Goal: Contribute content: Add original content to the website for others to see

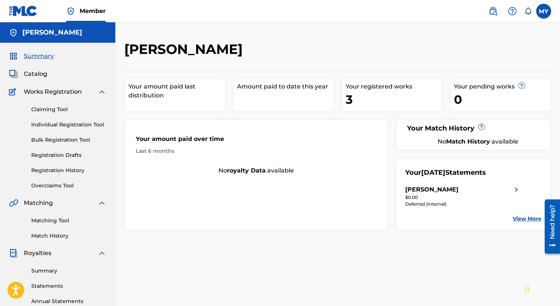
click at [516, 14] on img at bounding box center [512, 11] width 9 height 9
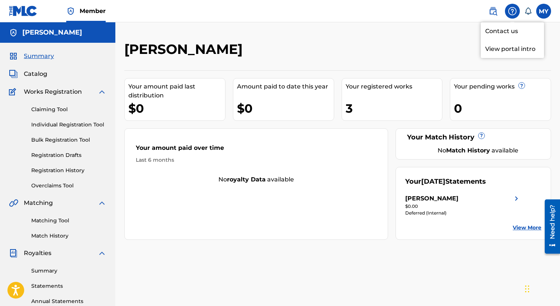
click at [511, 31] on link "Contact us" at bounding box center [512, 31] width 63 height 18
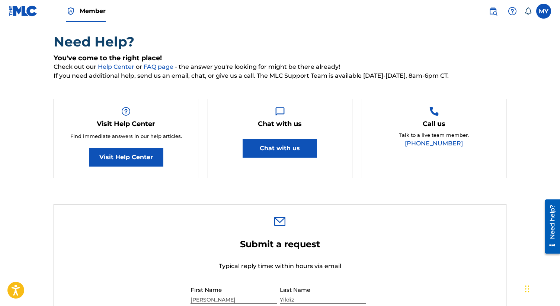
scroll to position [53, 0]
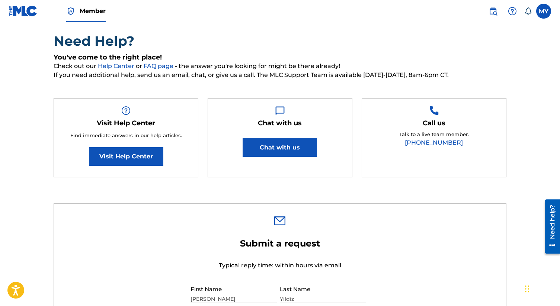
click at [273, 147] on button "Chat with us" at bounding box center [280, 147] width 74 height 19
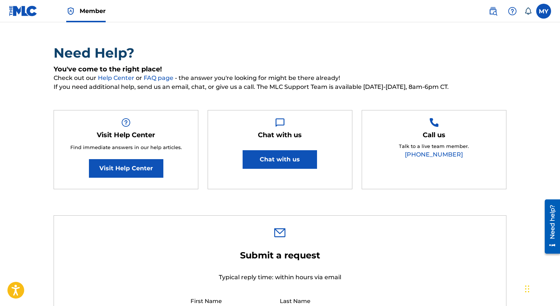
click at [550, 224] on div "Need help?" at bounding box center [553, 222] width 10 height 34
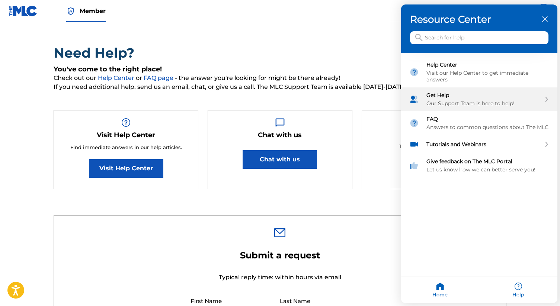
click at [491, 101] on div "Our Support Team is here to help!" at bounding box center [484, 104] width 115 height 7
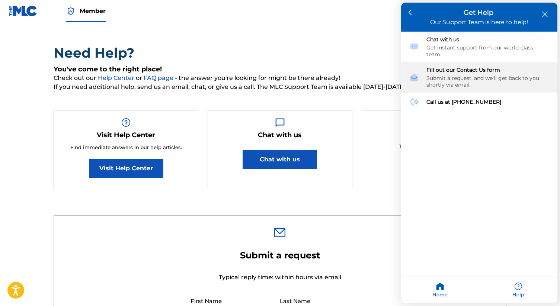
click at [484, 75] on div "Submit a request, and we'll get back to you shortly via email." at bounding box center [488, 81] width 123 height 13
click at [456, 67] on div "Fill out our Contact Us form Submit a request, and we'll get back to you shortl…" at bounding box center [488, 78] width 123 height 22
click at [452, 75] on div "Submit a request, and we'll get back to you shortly via email." at bounding box center [488, 81] width 123 height 13
click at [463, 67] on div "Fill out our Contact Us form Submit a request, and we'll get back to you shortl…" at bounding box center [488, 78] width 123 height 22
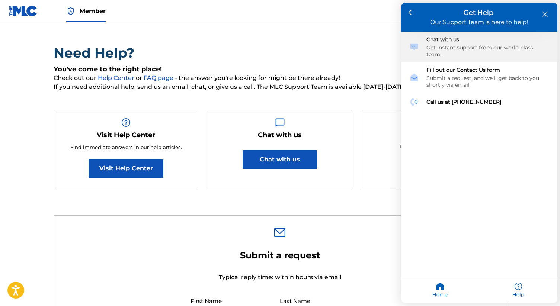
click at [463, 47] on div "Get instant support from our world-class team." at bounding box center [488, 51] width 123 height 13
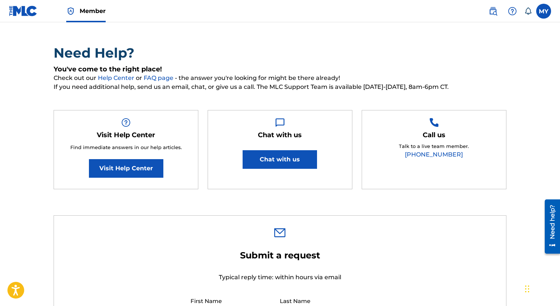
click at [547, 224] on div "Need help?" at bounding box center [552, 227] width 15 height 54
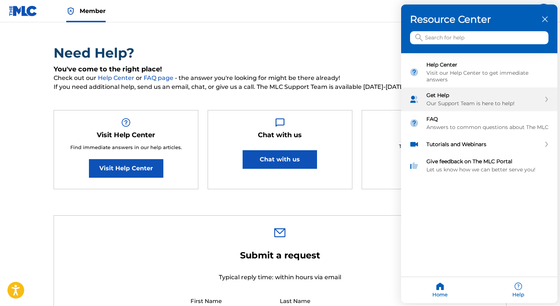
click at [477, 102] on div "Our Support Team is here to help!" at bounding box center [484, 104] width 115 height 7
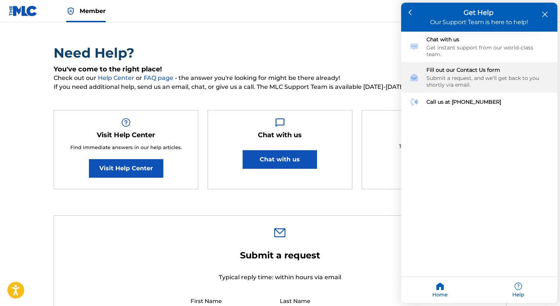
click at [452, 75] on div "Submit a request, and we'll get back to you shortly via email." at bounding box center [488, 81] width 123 height 13
click at [474, 75] on div "Submit a request, and we'll get back to you shortly via email." at bounding box center [488, 81] width 123 height 13
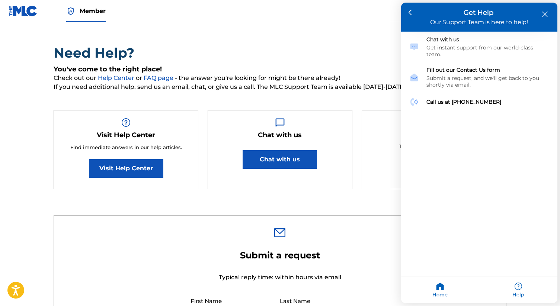
click at [543, 12] on icon "close resource center" at bounding box center [545, 15] width 6 height 6
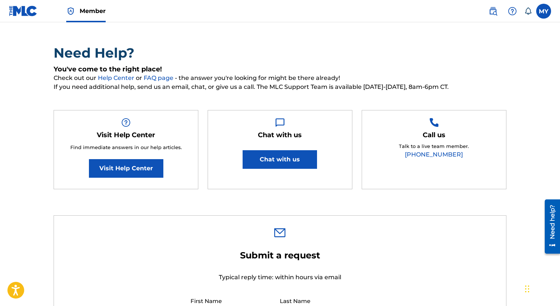
click at [551, 236] on div "Need help?" at bounding box center [553, 222] width 10 height 34
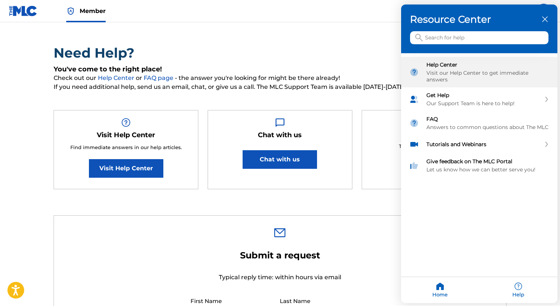
click at [487, 76] on div "Visit our Help Center to get immediate answers" at bounding box center [488, 76] width 123 height 13
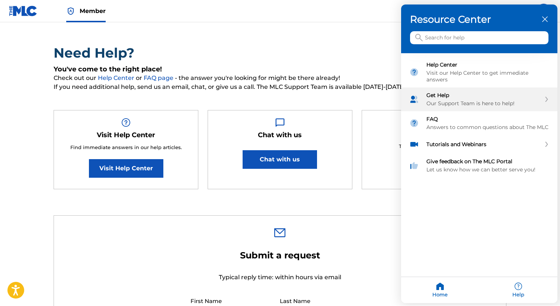
click at [473, 101] on div "Our Support Team is here to help!" at bounding box center [484, 104] width 115 height 7
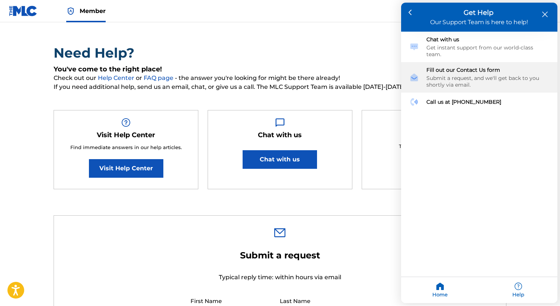
click at [458, 75] on div "Submit a request, and we'll get back to you shortly via email." at bounding box center [488, 81] width 123 height 13
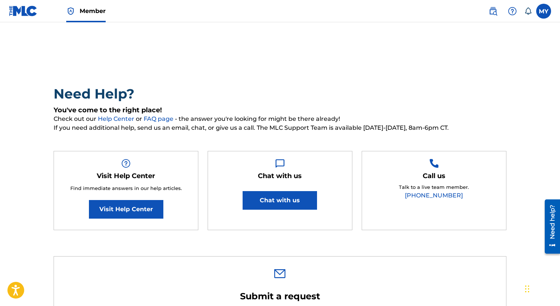
click at [554, 217] on div "Need help?" at bounding box center [553, 222] width 10 height 34
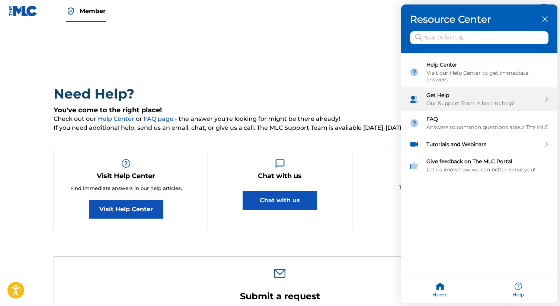
click at [464, 97] on div "Get Help Our Support Team is here to help!" at bounding box center [484, 99] width 115 height 15
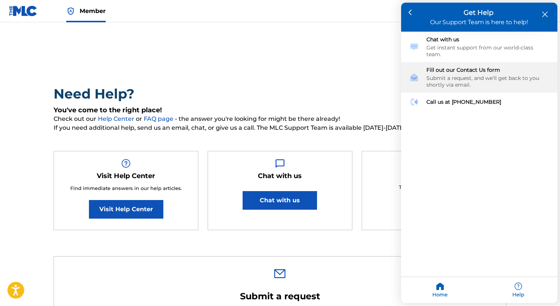
click at [459, 75] on div "Submit a request, and we'll get back to you shortly via email." at bounding box center [488, 81] width 123 height 13
click at [442, 75] on div "Submit a request, and we'll get back to you shortly via email." at bounding box center [488, 81] width 123 height 13
click at [464, 75] on div "Submit a request, and we'll get back to you shortly via email." at bounding box center [488, 81] width 123 height 13
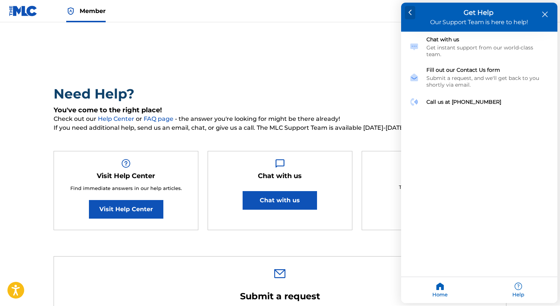
click at [412, 8] on div at bounding box center [410, 12] width 11 height 13
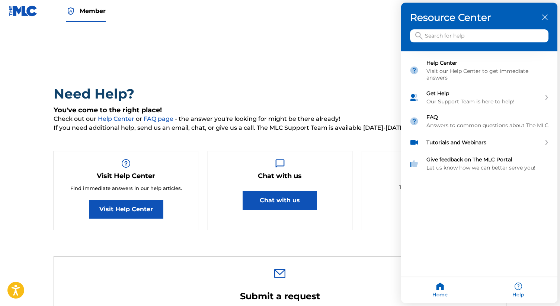
click at [521, 286] on div "Help" at bounding box center [518, 291] width 78 height 26
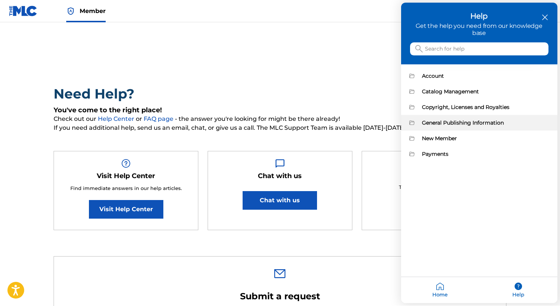
click at [462, 126] on div "General Publishing Information" at bounding box center [479, 123] width 156 height 16
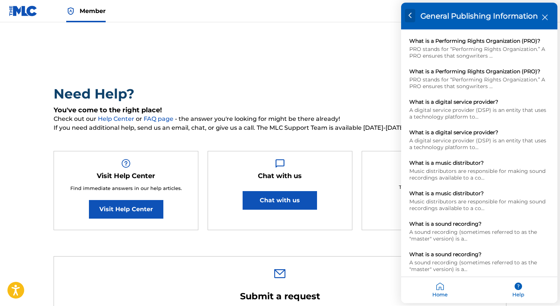
click at [408, 17] on div at bounding box center [410, 15] width 11 height 13
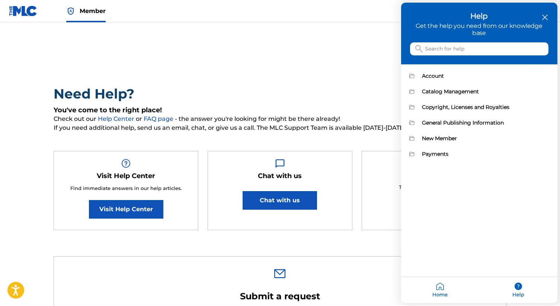
click at [543, 18] on icon "close resource center" at bounding box center [545, 18] width 6 height 6
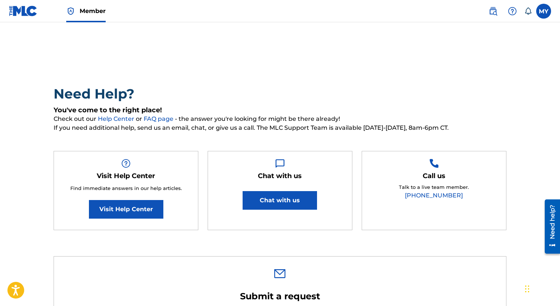
click at [540, 8] on label at bounding box center [543, 11] width 15 height 15
click at [544, 11] on input "MY Mehmet Eren Yildiz proddjerenyildiz@gmail.com Notification Preferences Profi…" at bounding box center [544, 11] width 0 height 0
click at [290, 110] on h5 "You've come to the right place!" at bounding box center [280, 110] width 453 height 9
click at [551, 217] on div "Need help?" at bounding box center [553, 222] width 10 height 28
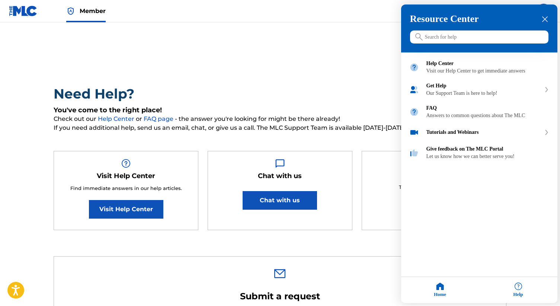
click at [365, 190] on div at bounding box center [280, 153] width 560 height 306
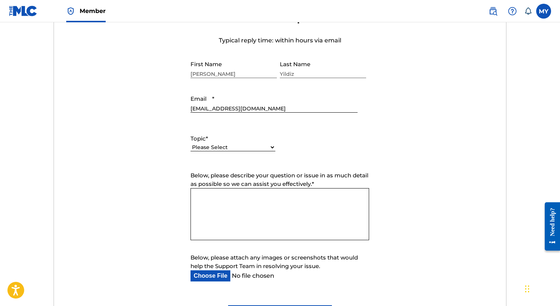
scroll to position [292, 0]
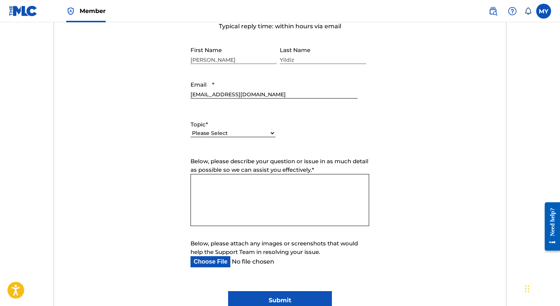
click at [248, 127] on label "Topic *" at bounding box center [233, 125] width 85 height 9
click at [248, 130] on select "Please Select I need help with my account I need help with managing my catalog …" at bounding box center [233, 134] width 85 height 8
click at [248, 134] on select "Please Select I need help with my account I need help with managing my catalog …" at bounding box center [233, 134] width 85 height 8
select select "I need help with information about The MLC"
click at [191, 130] on select "Please Select I need help with my account I need help with managing my catalog …" at bounding box center [233, 134] width 85 height 8
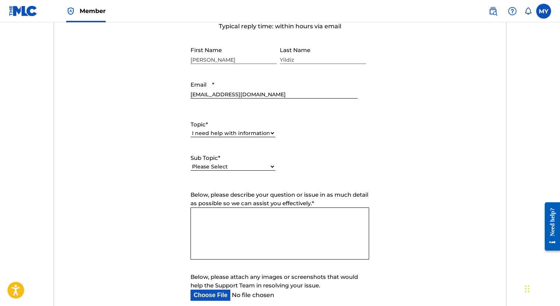
scroll to position [326, 0]
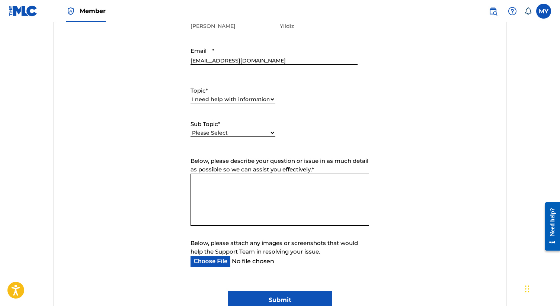
click at [241, 130] on select "Please Select I have a question about The MLC and its operation Why do I need t…" at bounding box center [233, 133] width 85 height 8
select select "I have a question about The MLC and its operation"
click at [191, 130] on select "Please Select I have a question about The MLC and its operation Why do I need t…" at bounding box center [233, 133] width 85 height 8
click at [261, 182] on textarea "Below, please describe your question or issue in as much detail as possible so …" at bounding box center [280, 200] width 179 height 52
click at [213, 183] on textarea "Hello, [PERSON_NAME] just wanted to as" at bounding box center [280, 200] width 179 height 52
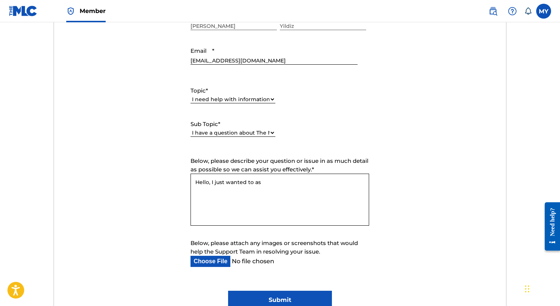
click at [271, 187] on textarea "Hello, I just wanted to as" at bounding box center [280, 200] width 179 height 52
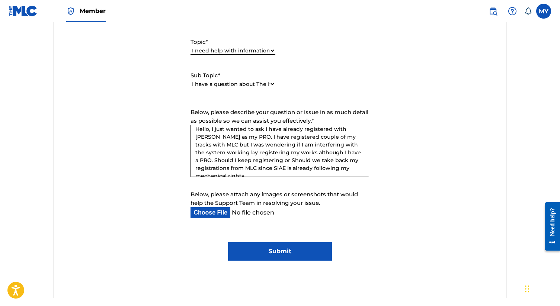
scroll to position [0, 0]
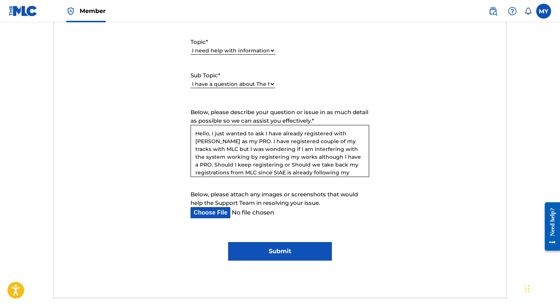
click at [264, 135] on textarea "Hello, I just wanted to ask I have already registered with [PERSON_NAME] as my …" at bounding box center [280, 151] width 179 height 52
click at [241, 141] on textarea "Hello, I just wanted to ask that I have already registered with [PERSON_NAME] a…" at bounding box center [280, 151] width 179 height 52
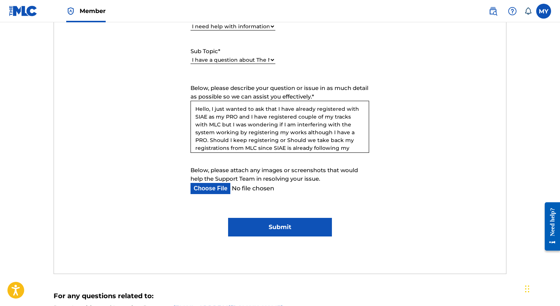
scroll to position [4, 0]
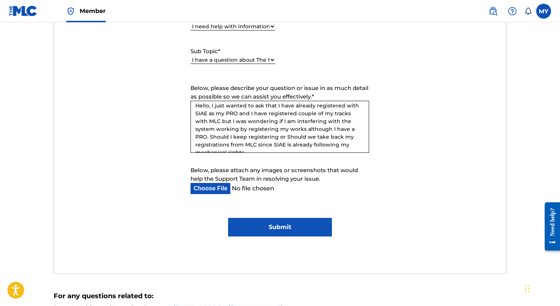
click at [354, 120] on textarea "Hello, I just wanted to ask that I have already registered with SIAE as my PRO …" at bounding box center [280, 127] width 179 height 52
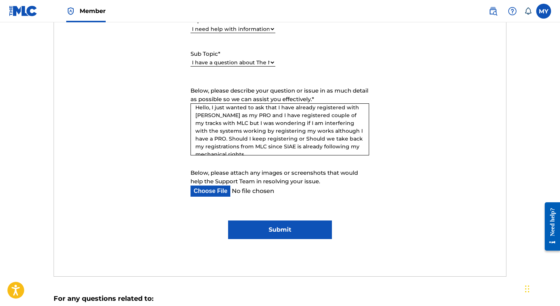
scroll to position [394, 0]
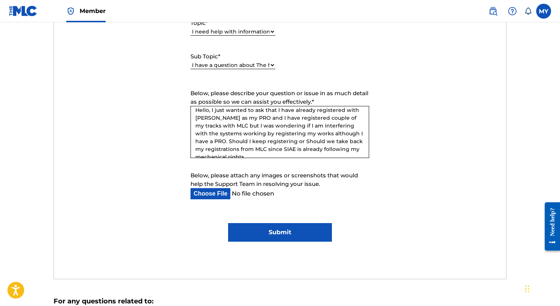
drag, startPoint x: 309, startPoint y: 135, endPoint x: 293, endPoint y: 135, distance: 15.3
click at [298, 135] on textarea "Hello, I just wanted to ask that I have already registered with [PERSON_NAME] a…" at bounding box center [280, 132] width 179 height 52
click at [290, 135] on textarea "Hello, I just wanted to ask that I have already registered with [PERSON_NAME] a…" at bounding box center [280, 132] width 179 height 52
drag, startPoint x: 309, startPoint y: 135, endPoint x: 281, endPoint y: 136, distance: 27.9
click at [281, 136] on textarea "Hello, I just wanted to ask that I have already registered with [PERSON_NAME] a…" at bounding box center [280, 132] width 179 height 52
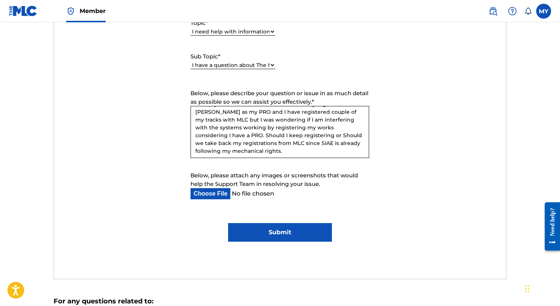
scroll to position [12, 0]
click at [353, 125] on textarea "Hello, I just wanted to ask that I have already registered with [PERSON_NAME] a…" at bounding box center [280, 132] width 179 height 52
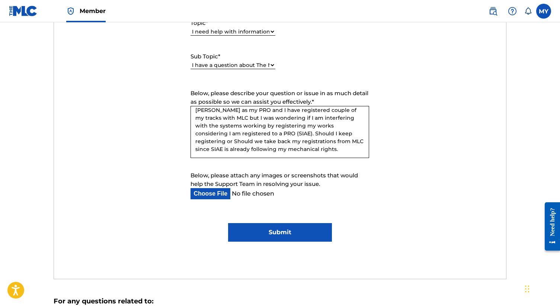
click at [299, 134] on textarea "Hello, I just wanted to ask that I have already registered with [PERSON_NAME] a…" at bounding box center [280, 132] width 179 height 52
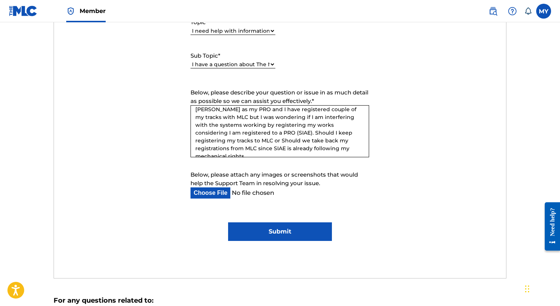
click at [306, 151] on textarea "Hello, I just wanted to ask that I have already registered with [PERSON_NAME] a…" at bounding box center [280, 131] width 179 height 52
type textarea "Hello, I just wanted to ask that I have already registered with [PERSON_NAME] a…"
click at [273, 242] on div "Submit a request Typical reply time: within hours via email First Name [PERSON_…" at bounding box center [280, 81] width 452 height 395
click at [273, 238] on input "Submit" at bounding box center [280, 232] width 104 height 19
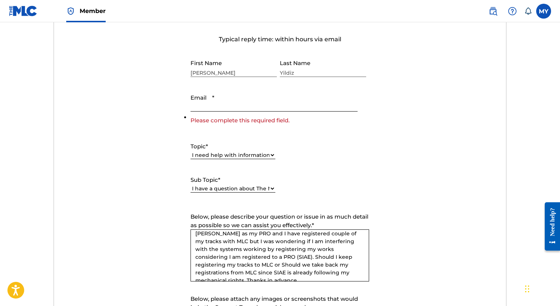
scroll to position [269, 0]
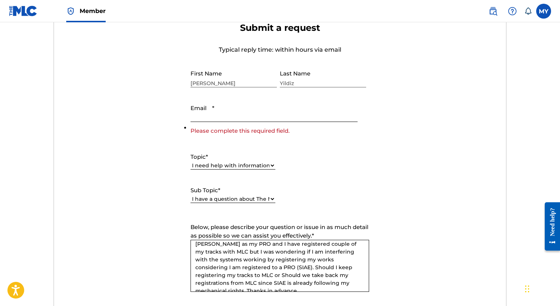
click at [236, 117] on input "Email *" at bounding box center [274, 111] width 167 height 21
type input "[EMAIL_ADDRESS][DOMAIN_NAME]"
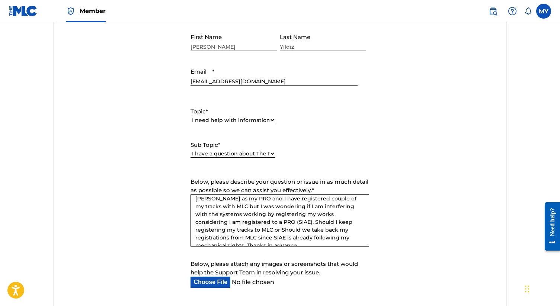
scroll to position [385, 0]
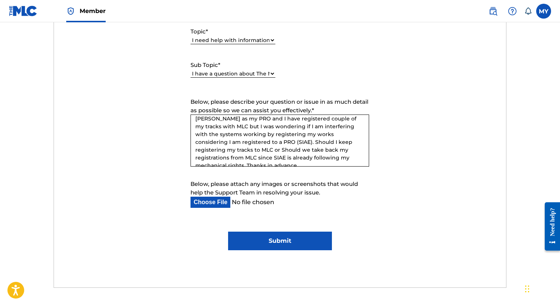
click at [268, 241] on input "Submit" at bounding box center [280, 241] width 104 height 19
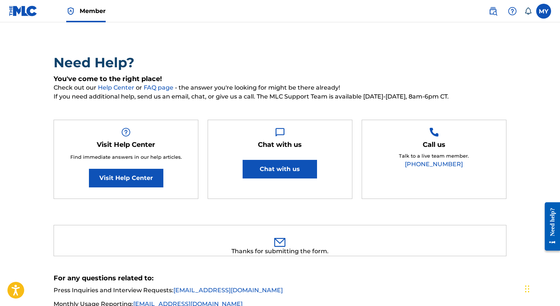
scroll to position [0, 0]
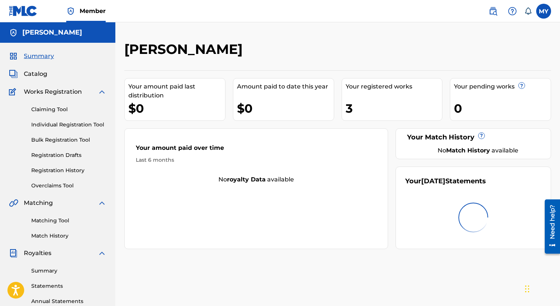
click at [41, 74] on span "Catalog" at bounding box center [35, 74] width 23 height 9
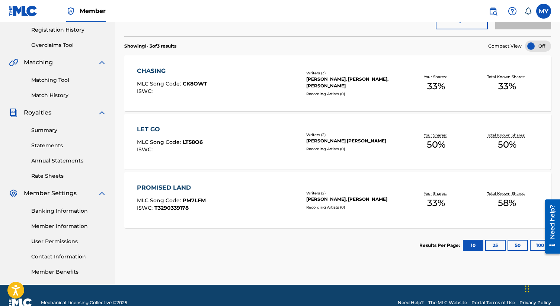
scroll to position [140, 0]
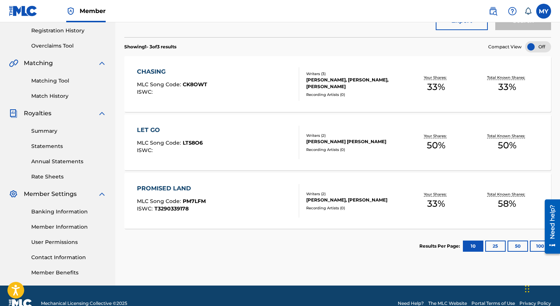
click at [153, 131] on div "LET GO" at bounding box center [170, 130] width 66 height 9
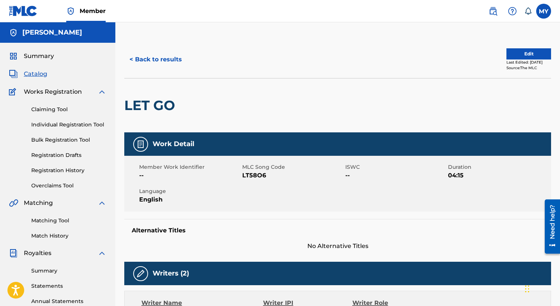
click at [519, 55] on button "Edit" at bounding box center [529, 53] width 45 height 11
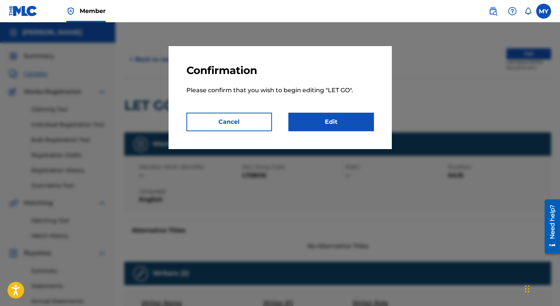
click at [316, 118] on link "Edit" at bounding box center [332, 122] width 86 height 19
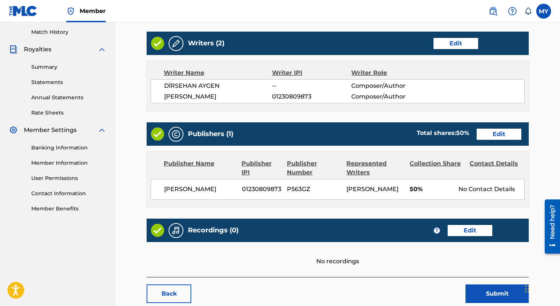
scroll to position [214, 0]
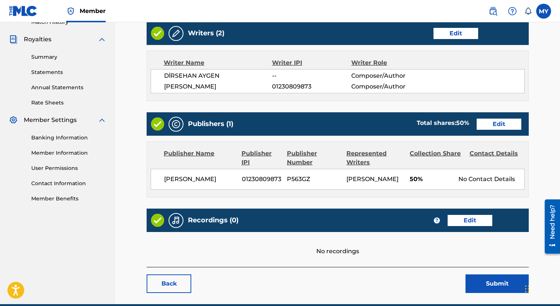
click at [178, 289] on link "Back" at bounding box center [169, 284] width 45 height 19
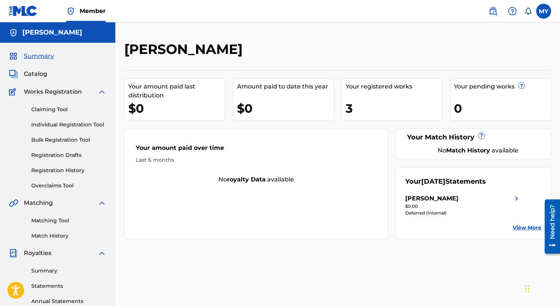
click at [41, 71] on span "Catalog" at bounding box center [35, 74] width 23 height 9
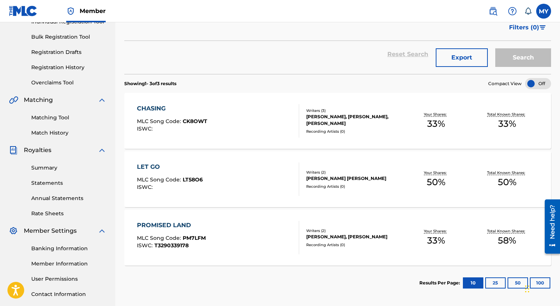
scroll to position [109, 0]
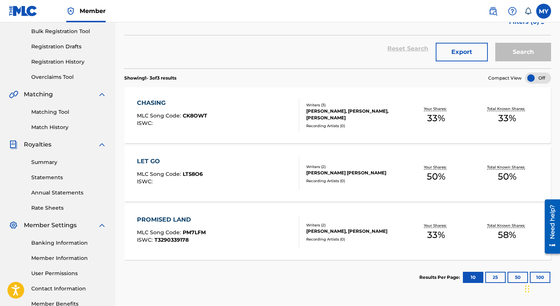
click at [175, 222] on div "PROMISED LAND" at bounding box center [171, 220] width 69 height 9
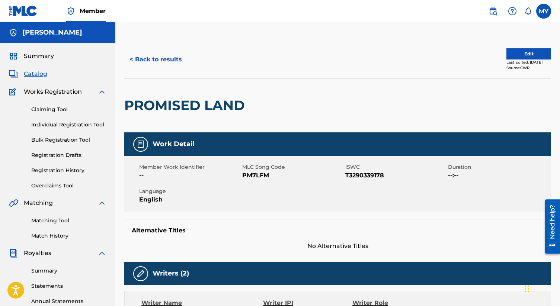
click at [530, 50] on button "Edit" at bounding box center [529, 53] width 45 height 11
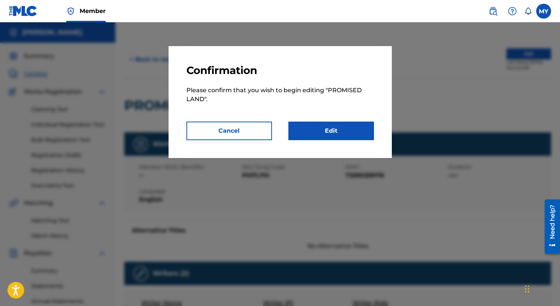
click at [344, 133] on link "Edit" at bounding box center [332, 131] width 86 height 19
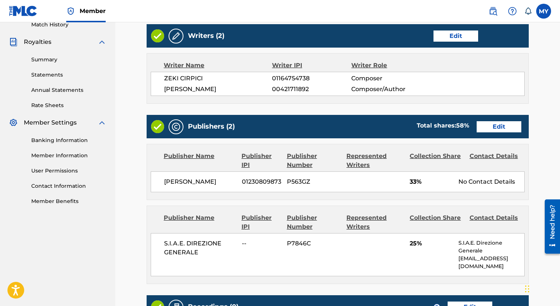
scroll to position [242, 0]
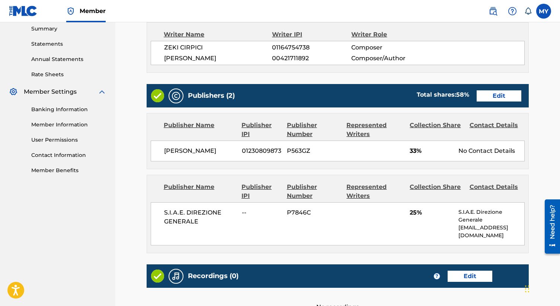
click at [493, 96] on link "Edit" at bounding box center [499, 95] width 45 height 11
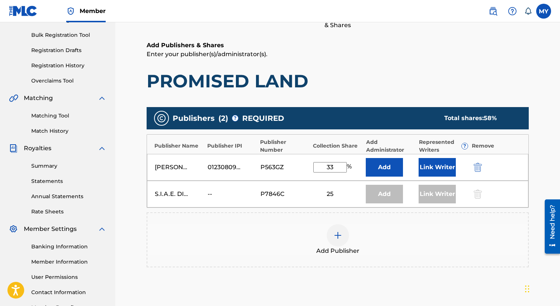
scroll to position [105, 0]
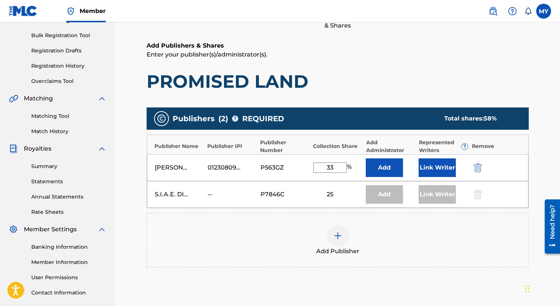
click at [476, 168] on img "submit" at bounding box center [478, 167] width 8 height 9
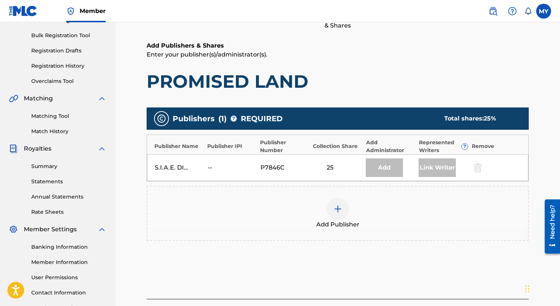
scroll to position [171, 0]
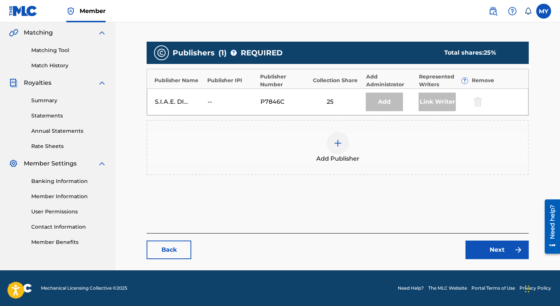
click at [489, 255] on link "Next" at bounding box center [497, 250] width 63 height 19
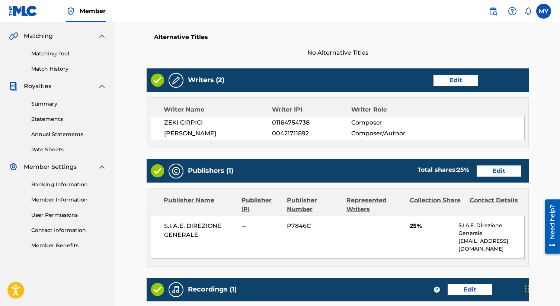
scroll to position [286, 0]
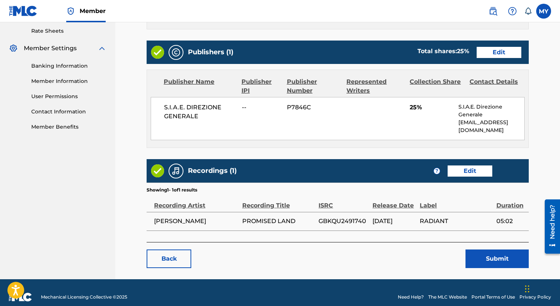
click at [484, 250] on button "Submit" at bounding box center [497, 259] width 63 height 19
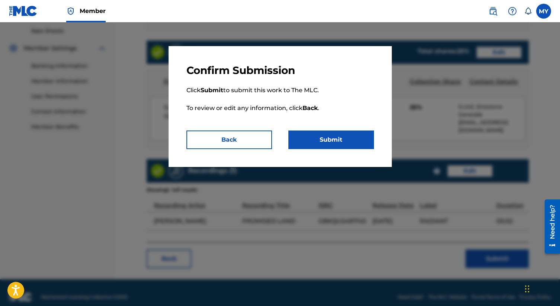
click at [334, 134] on button "Submit" at bounding box center [332, 140] width 86 height 19
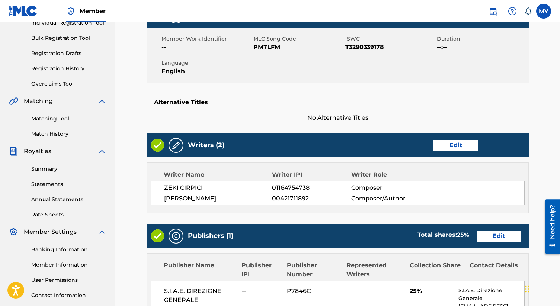
scroll to position [88, 0]
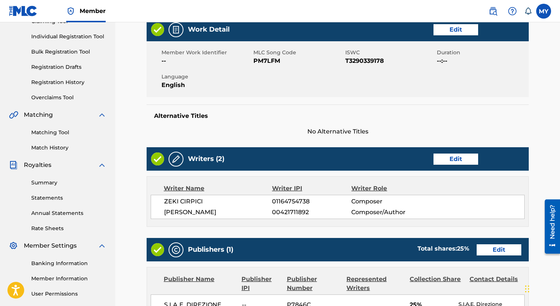
click at [459, 162] on link "Edit" at bounding box center [456, 159] width 45 height 11
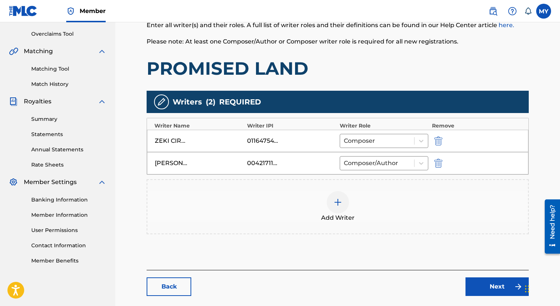
scroll to position [154, 0]
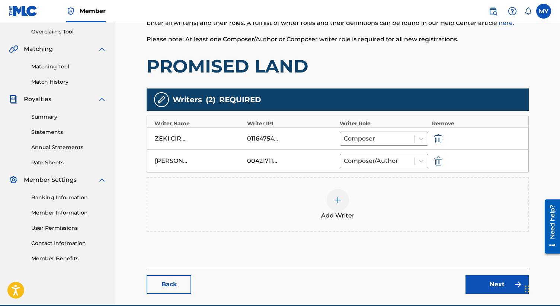
click at [337, 202] on img at bounding box center [338, 200] width 9 height 9
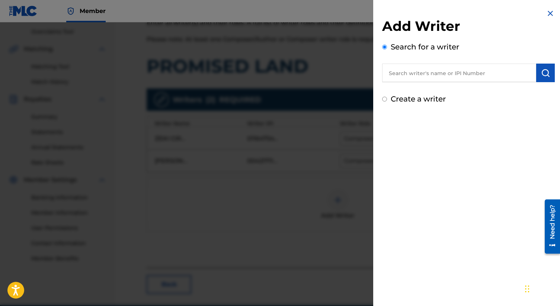
click at [423, 80] on input "text" at bounding box center [459, 73] width 154 height 19
click at [459, 93] on strong "yild" at bounding box center [465, 89] width 12 height 7
type input "mehmet eren yildiz"
click at [536, 71] on button "submit" at bounding box center [545, 73] width 19 height 19
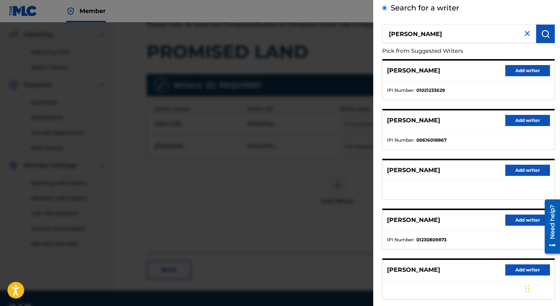
scroll to position [0, 0]
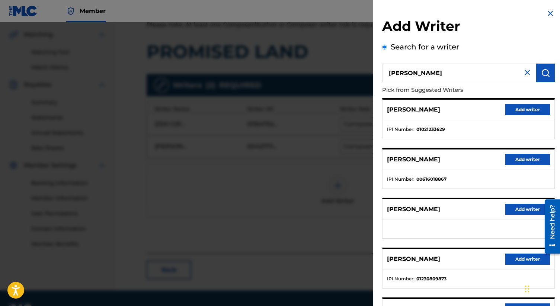
click at [523, 74] on img at bounding box center [527, 72] width 9 height 9
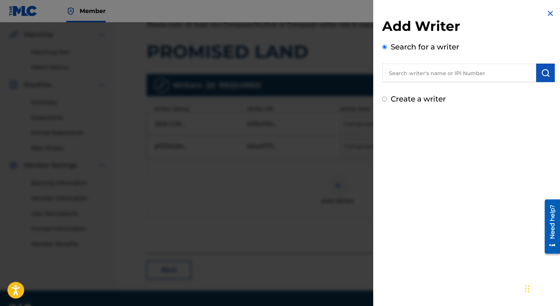
click at [392, 98] on label "Create a writer" at bounding box center [418, 99] width 55 height 9
radio input "true"
click at [387, 98] on input "Create a writer" at bounding box center [384, 99] width 5 height 5
radio input "false"
radio input "true"
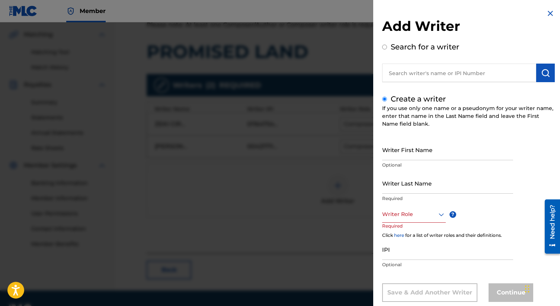
scroll to position [16, 0]
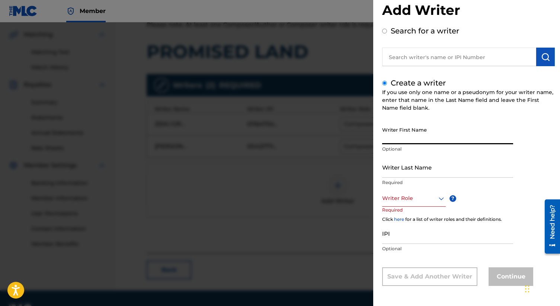
click at [420, 134] on input "Writer First Name" at bounding box center [447, 133] width 131 height 21
type input "[PERSON_NAME]"
click at [423, 174] on input "Writer Last Name" at bounding box center [447, 167] width 131 height 21
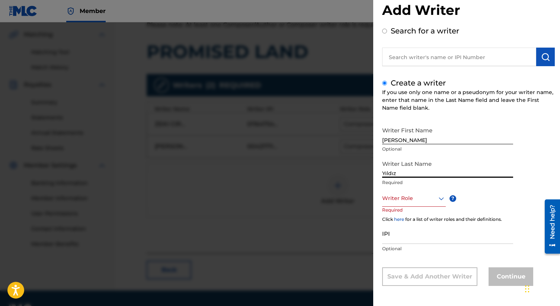
type input "Yıldız"
click at [406, 199] on div at bounding box center [414, 198] width 64 height 9
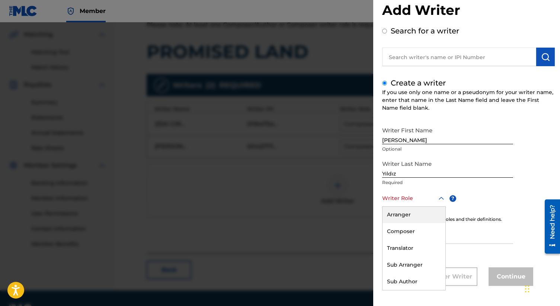
scroll to position [0, 0]
click at [411, 216] on div "Composer/Author" at bounding box center [414, 215] width 63 height 17
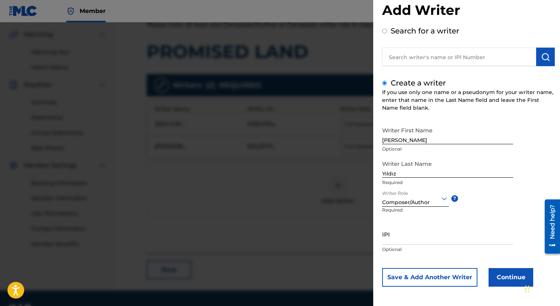
scroll to position [17, 0]
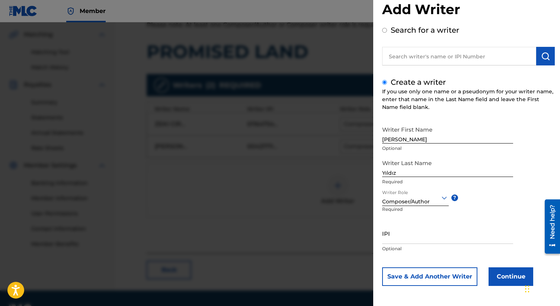
click at [399, 236] on input "IPI" at bounding box center [447, 233] width 131 height 21
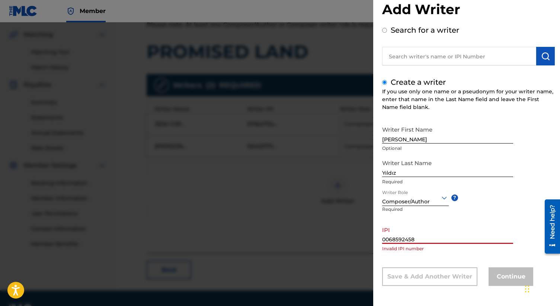
click at [381, 238] on div "Add Writer Search for a writer Create a writer If you use only one name or a ps…" at bounding box center [468, 144] width 191 height 323
click at [381, 240] on div "Add Writer Search for a writer Create a writer If you use only one name or a ps…" at bounding box center [468, 144] width 191 height 323
click at [383, 240] on input "0068592458" at bounding box center [447, 233] width 131 height 21
click at [425, 241] on input "I-0068592458" at bounding box center [447, 233] width 131 height 21
click at [386, 240] on input "I-0068592458" at bounding box center [447, 233] width 131 height 21
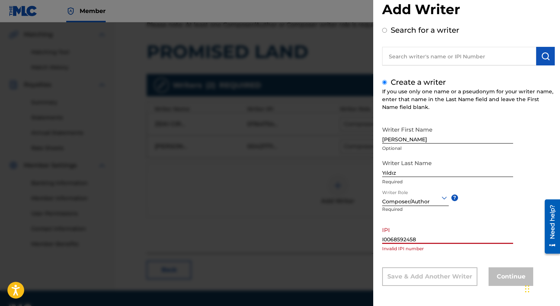
click at [421, 242] on input "I0068592458" at bounding box center [447, 233] width 131 height 21
type input "I006859245"
click at [386, 31] on input "Search for a writer" at bounding box center [384, 30] width 5 height 5
radio input "true"
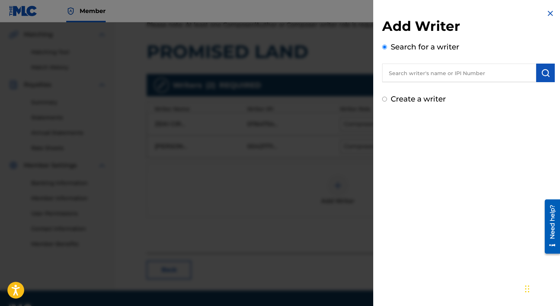
click at [412, 77] on input "text" at bounding box center [459, 73] width 154 height 19
type input "mehmet eren yildiz"
click at [538, 76] on button "submit" at bounding box center [545, 73] width 19 height 19
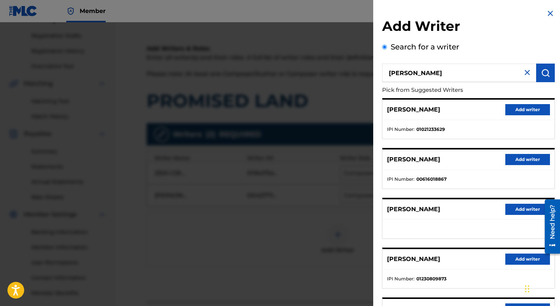
scroll to position [79, 0]
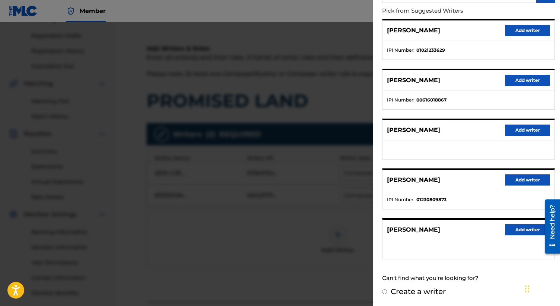
click at [383, 291] on input "Create a writer" at bounding box center [384, 292] width 5 height 5
radio input "false"
radio input "true"
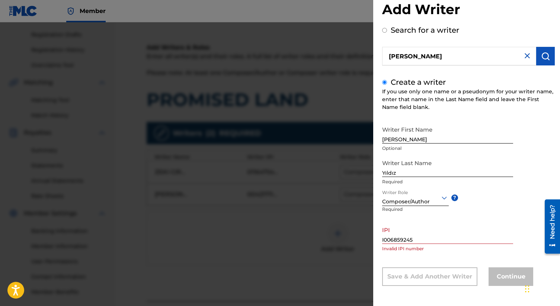
scroll to position [122, 0]
click at [421, 241] on input "I006859245" at bounding box center [447, 233] width 131 height 21
drag, startPoint x: 417, startPoint y: 236, endPoint x: 361, endPoint y: 235, distance: 56.2
click at [362, 236] on div "Add Writer Search for a writer mehmet eren yildiz Create a writer If you use on…" at bounding box center [280, 164] width 560 height 284
drag, startPoint x: 424, startPoint y: 239, endPoint x: 371, endPoint y: 239, distance: 52.9
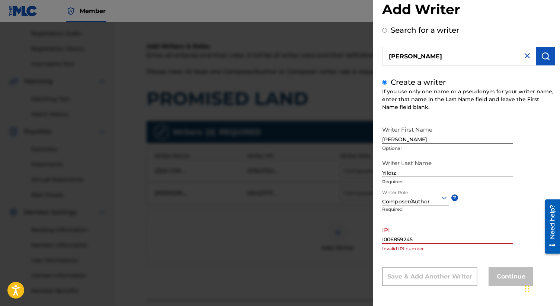
click at [371, 239] on div "Add Writer Search for a writer mehmet eren yildiz Create a writer If you use on…" at bounding box center [280, 164] width 560 height 284
type input "0"
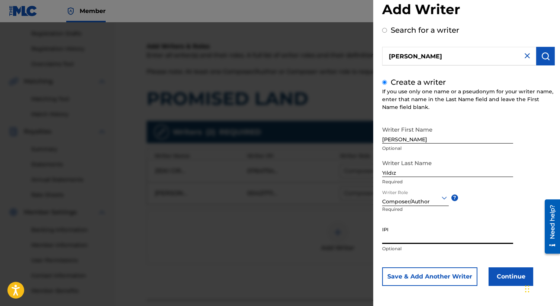
click at [383, 31] on input "Search for a writer" at bounding box center [384, 30] width 5 height 5
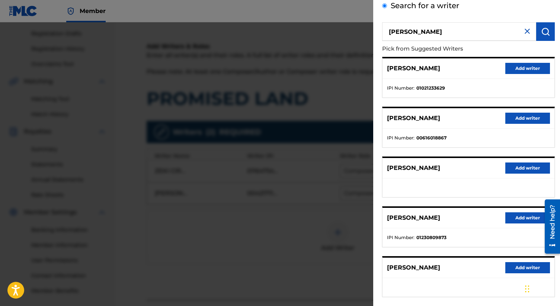
scroll to position [79, 0]
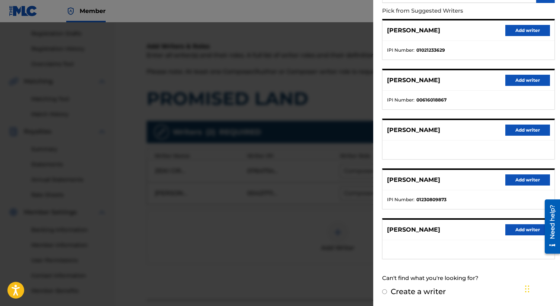
click at [385, 292] on input "Create a writer" at bounding box center [384, 292] width 5 height 5
radio input "false"
radio input "true"
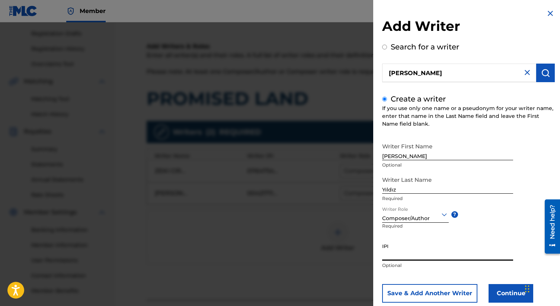
click at [398, 261] on input "IPI" at bounding box center [447, 250] width 131 height 21
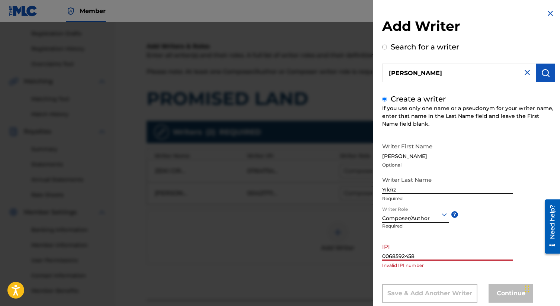
scroll to position [17, 0]
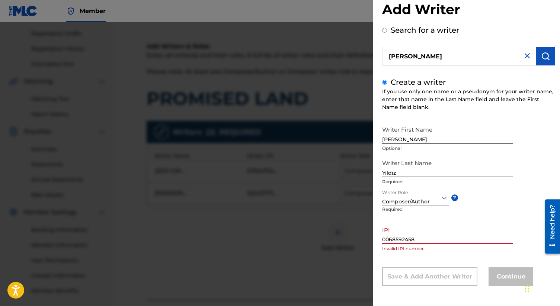
click at [437, 242] on input "0068592458" at bounding box center [447, 233] width 131 height 21
click at [423, 253] on div "IPI 0068592458 Invalid IPI number" at bounding box center [447, 240] width 131 height 34
click at [428, 196] on div at bounding box center [415, 197] width 67 height 9
click at [427, 172] on input "Yıldız" at bounding box center [447, 166] width 131 height 21
click at [425, 241] on input "0068592458" at bounding box center [447, 233] width 131 height 21
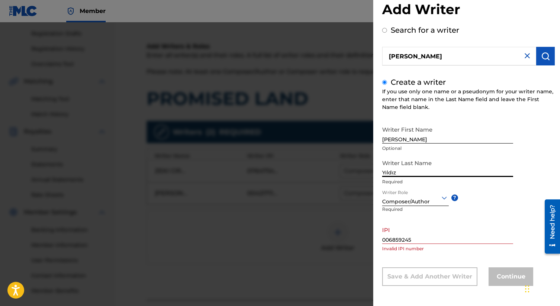
click at [429, 174] on input "Yıldız" at bounding box center [447, 166] width 131 height 21
click at [428, 240] on input "006859245" at bounding box center [447, 233] width 131 height 21
type input "0068592458"
drag, startPoint x: 408, startPoint y: 169, endPoint x: 379, endPoint y: 168, distance: 29.4
click at [379, 169] on div "Add Writer Search for a writer mehmet eren yildiz Create a writer If you use on…" at bounding box center [468, 144] width 191 height 323
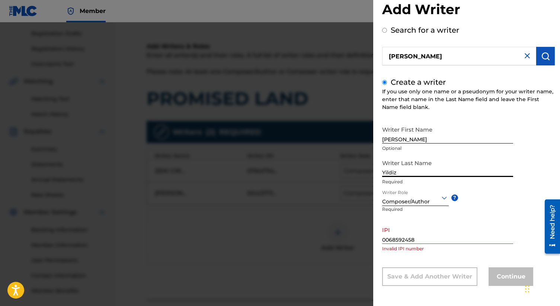
type input "Yildiz"
click at [417, 237] on input "0068592458" at bounding box center [447, 233] width 131 height 21
click at [433, 174] on input "Yildiz" at bounding box center [447, 166] width 131 height 21
click at [427, 242] on input "0068592458" at bounding box center [447, 233] width 131 height 21
click at [504, 273] on div "Continue" at bounding box center [511, 277] width 45 height 19
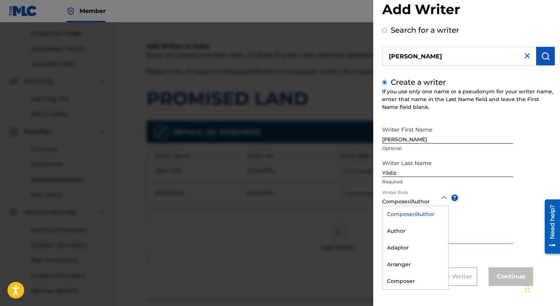
click at [436, 201] on div at bounding box center [415, 197] width 67 height 9
click at [417, 217] on div "Composer/Author" at bounding box center [416, 214] width 66 height 17
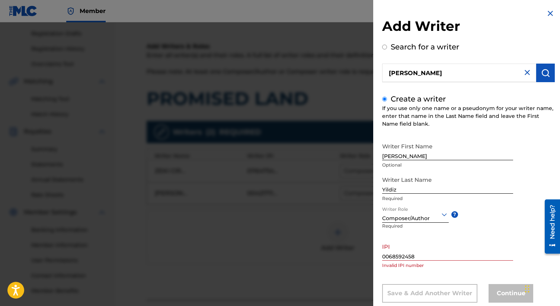
scroll to position [17, 0]
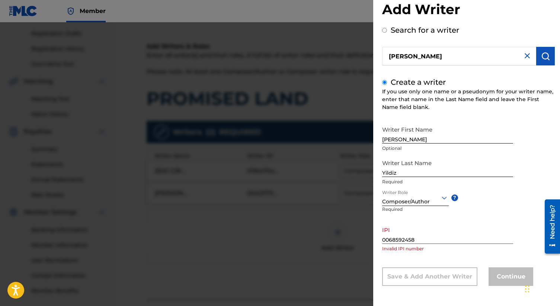
click at [428, 241] on input "0068592458" at bounding box center [447, 233] width 131 height 21
click at [472, 234] on input "0068592458" at bounding box center [447, 233] width 131 height 21
click at [506, 211] on div "Writer First Name Mehmet Eren Optional Writer Last Name Yildiz Required Writer …" at bounding box center [468, 204] width 173 height 164
click at [500, 270] on div "Continue" at bounding box center [511, 277] width 45 height 19
click at [505, 281] on div "Continue" at bounding box center [511, 277] width 45 height 19
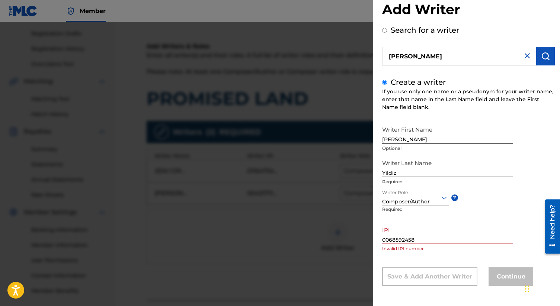
click at [350, 68] on div at bounding box center [280, 175] width 560 height 306
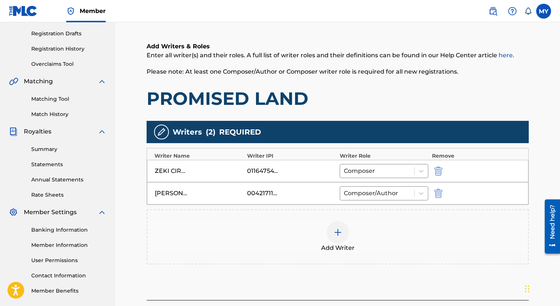
click at [343, 226] on div at bounding box center [338, 233] width 22 height 22
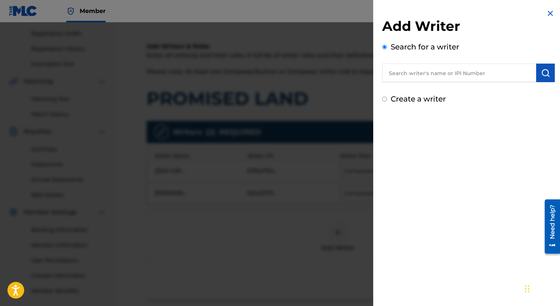
click at [385, 99] on input "Create a writer" at bounding box center [384, 99] width 5 height 5
radio input "false"
radio input "true"
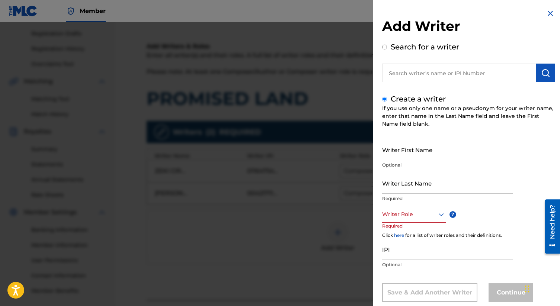
click at [421, 149] on input "Writer First Name" at bounding box center [447, 149] width 131 height 21
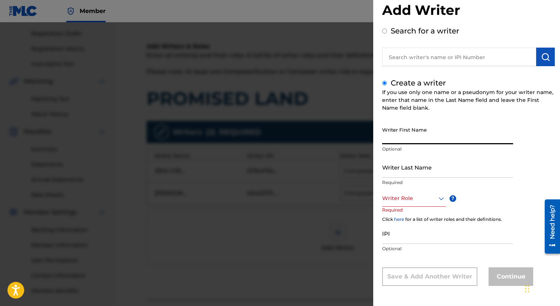
click at [413, 236] on input "IPI" at bounding box center [447, 233] width 131 height 21
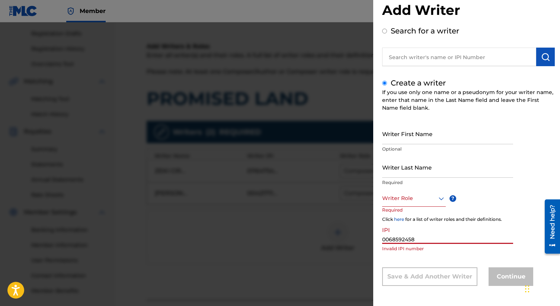
type input "0068592458"
click at [415, 207] on div "Writer Role ? Required" at bounding box center [421, 207] width 78 height 34
click at [415, 205] on div "Writer Role" at bounding box center [414, 198] width 64 height 17
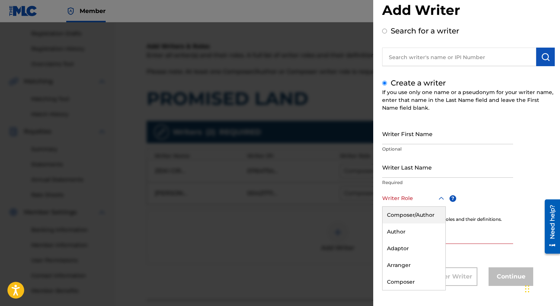
click at [414, 219] on div "Composer/Author" at bounding box center [414, 215] width 63 height 17
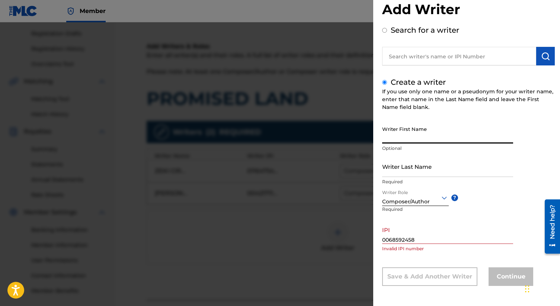
click at [394, 137] on input "Writer First Name" at bounding box center [447, 132] width 131 height 21
click at [421, 243] on input "0068592458" at bounding box center [447, 233] width 131 height 21
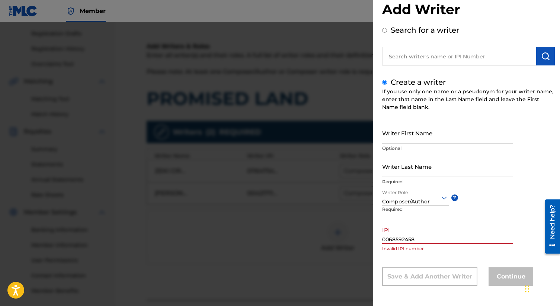
drag, startPoint x: 419, startPoint y: 239, endPoint x: 370, endPoint y: 239, distance: 48.8
click at [370, 239] on div "Add Writer Search for a writer Create a writer If you use only one name or a ps…" at bounding box center [280, 164] width 560 height 284
click at [266, 230] on div at bounding box center [280, 175] width 560 height 306
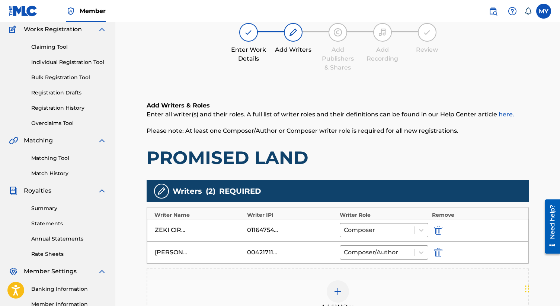
scroll to position [0, 0]
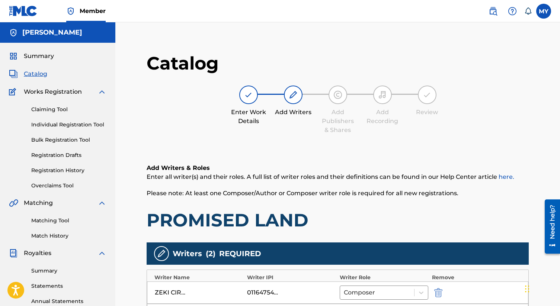
click at [45, 52] on span "Summary" at bounding box center [39, 56] width 30 height 9
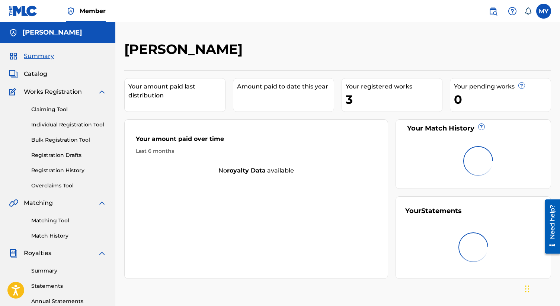
click at [47, 76] on span "Catalog" at bounding box center [35, 74] width 23 height 9
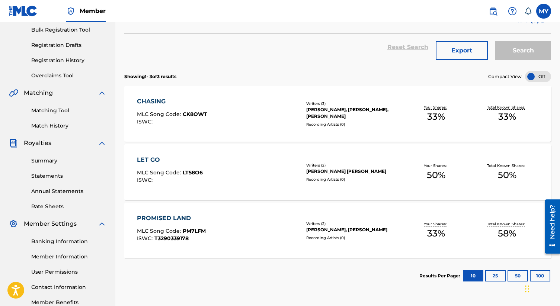
scroll to position [115, 0]
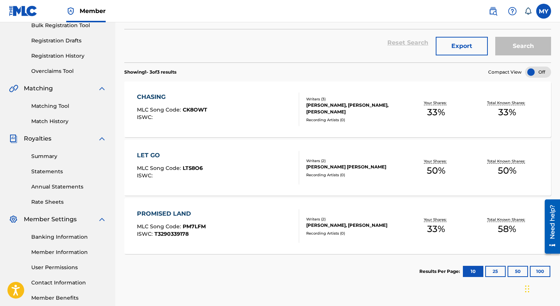
click at [193, 106] on div "CHASING MLC Song Code : CK8OWT ISWC :" at bounding box center [172, 110] width 70 height 34
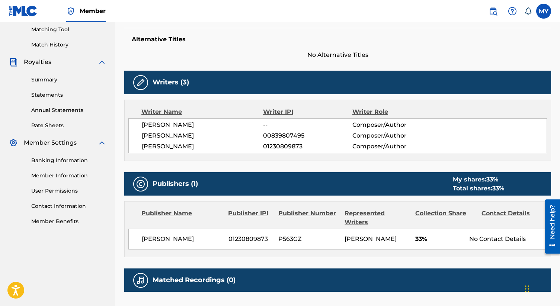
scroll to position [202, 0]
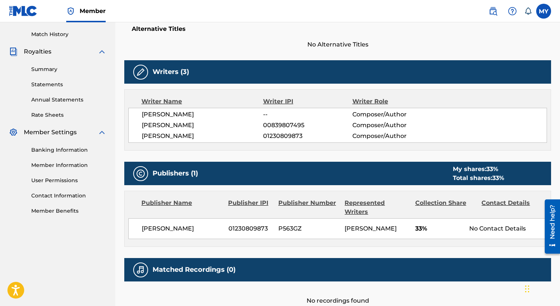
drag, startPoint x: 303, startPoint y: 137, endPoint x: 262, endPoint y: 137, distance: 41.0
click at [262, 137] on div "MEHMET EREN YILDIZ 01230809873 Composer/Author" at bounding box center [344, 136] width 405 height 9
copy div "01230809873"
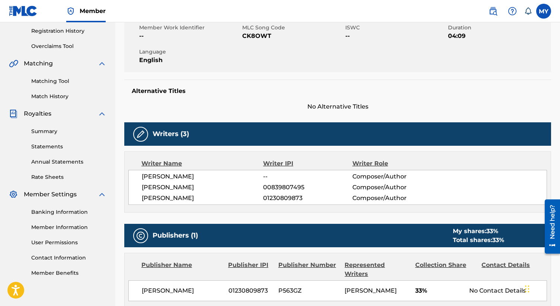
scroll to position [0, 0]
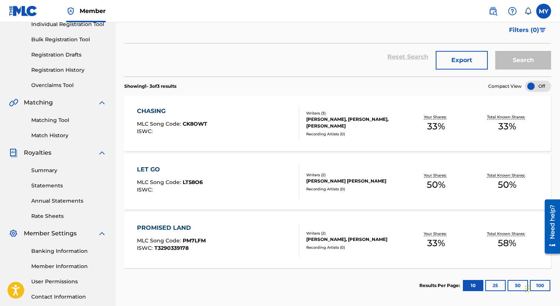
scroll to position [103, 0]
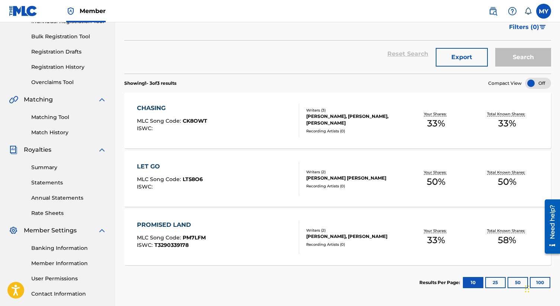
click at [160, 168] on div "LET GO" at bounding box center [170, 166] width 66 height 9
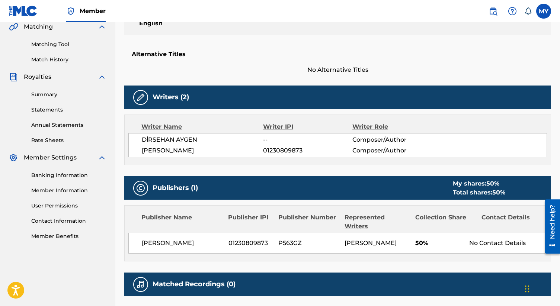
scroll to position [182, 0]
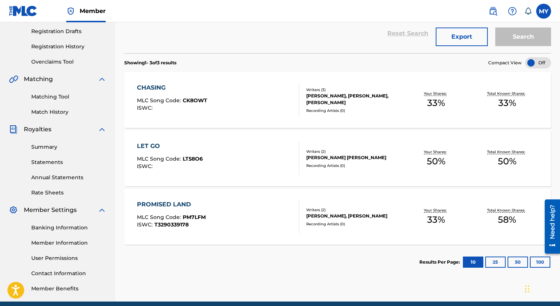
scroll to position [131, 0]
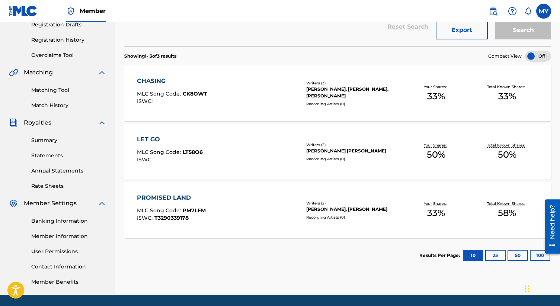
click at [176, 195] on div "PROMISED LAND" at bounding box center [171, 198] width 69 height 9
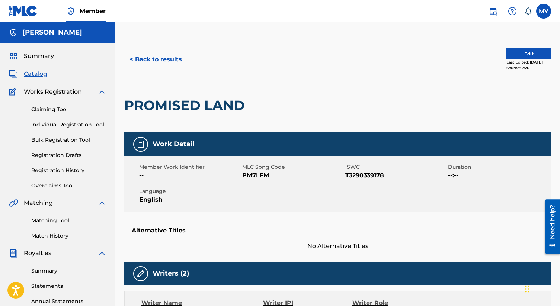
click at [523, 57] on button "Edit" at bounding box center [529, 53] width 45 height 11
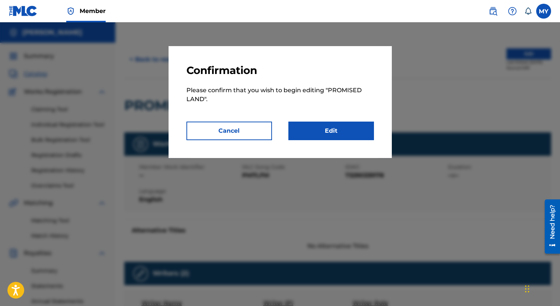
click at [326, 133] on link "Edit" at bounding box center [332, 131] width 86 height 19
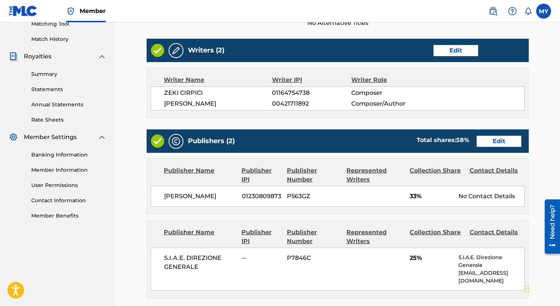
scroll to position [203, 0]
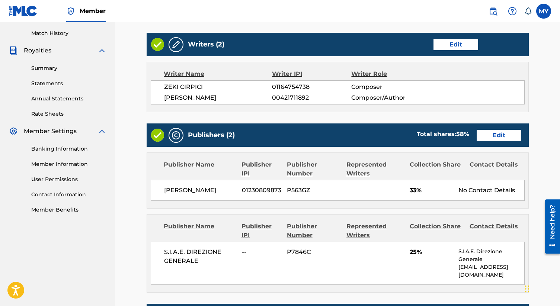
click at [470, 42] on link "Edit" at bounding box center [456, 44] width 45 height 11
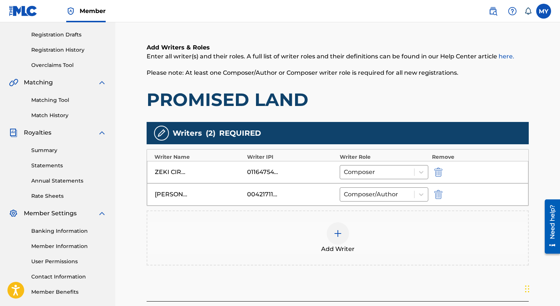
scroll to position [153, 0]
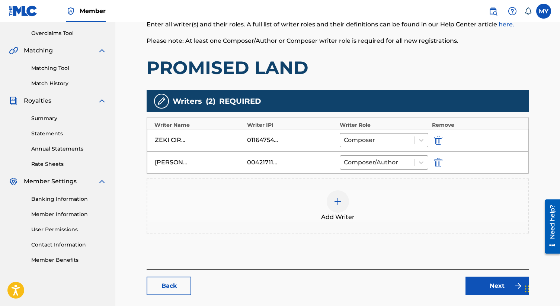
click at [339, 204] on img at bounding box center [338, 201] width 9 height 9
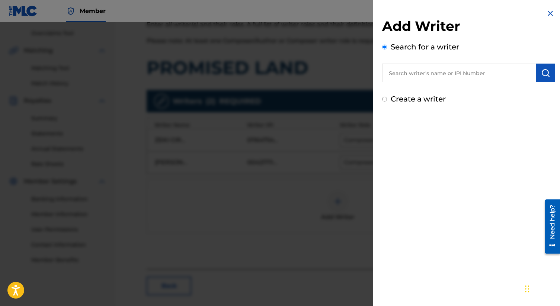
click at [384, 106] on div "Add Writer Search for a writer Create a writer" at bounding box center [468, 57] width 191 height 114
click at [384, 101] on input "Create a writer" at bounding box center [384, 99] width 5 height 5
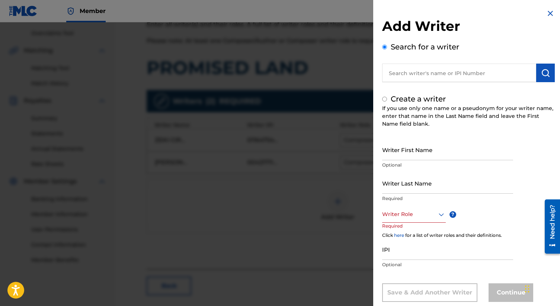
radio input "false"
radio input "true"
click at [401, 252] on input "IPI" at bounding box center [447, 249] width 131 height 21
paste input "01230809873"
type input "01230809873"
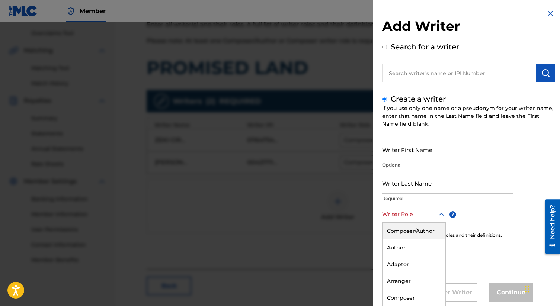
scroll to position [16, 0]
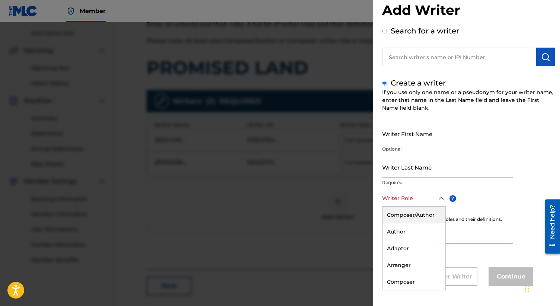
click at [407, 207] on div "Composer/Author, 1 of 8. 8 results available. Use Up and Down to choose options…" at bounding box center [414, 198] width 64 height 17
click at [411, 216] on div "Composer/Author" at bounding box center [414, 215] width 63 height 17
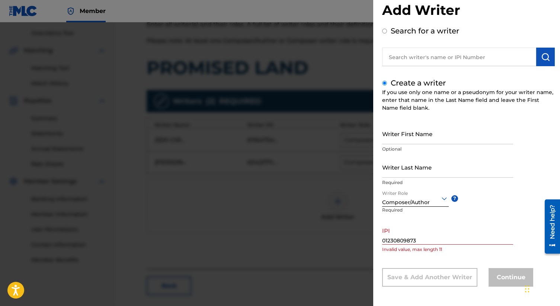
click at [386, 30] on input "Search for a writer" at bounding box center [384, 31] width 5 height 5
radio input "true"
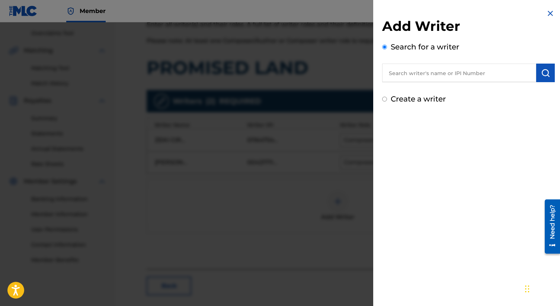
click at [412, 80] on input "text" at bounding box center [459, 73] width 154 height 19
type input "mehmet eren yildiz"
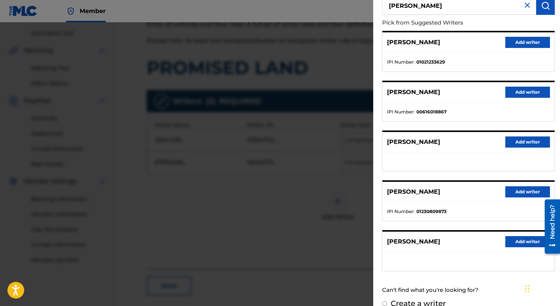
scroll to position [69, 0]
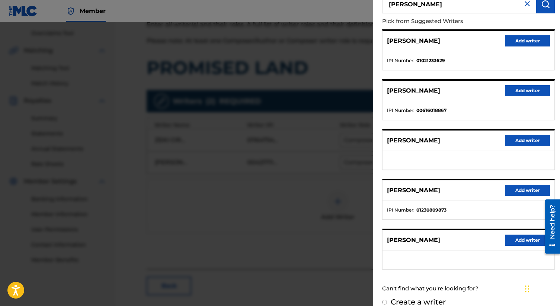
click at [518, 189] on button "Add writer" at bounding box center [528, 190] width 45 height 11
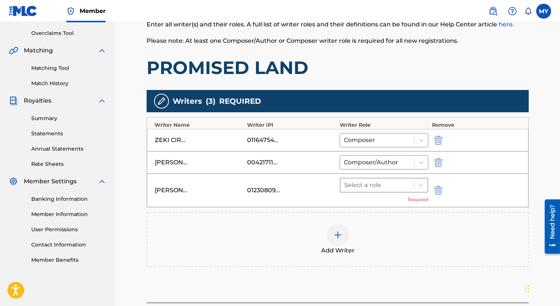
click at [364, 186] on div at bounding box center [377, 185] width 66 height 10
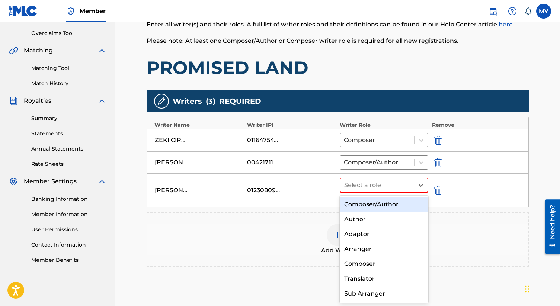
click at [366, 209] on div "Composer/Author" at bounding box center [384, 204] width 89 height 15
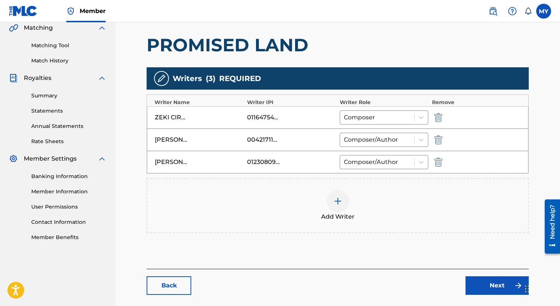
scroll to position [211, 0]
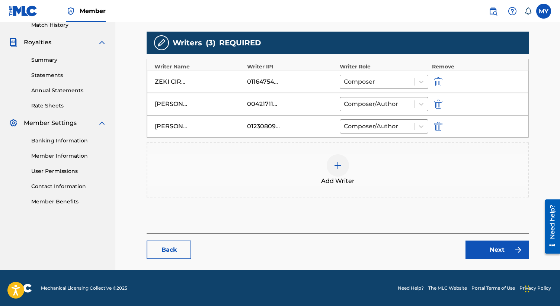
click at [480, 248] on link "Next" at bounding box center [497, 250] width 63 height 19
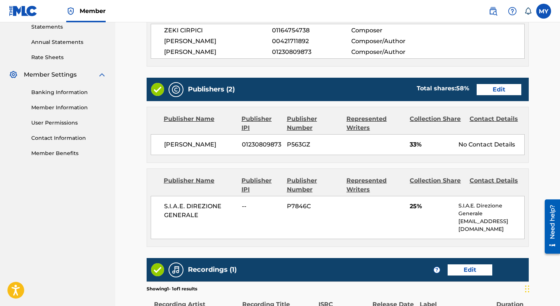
scroll to position [273, 0]
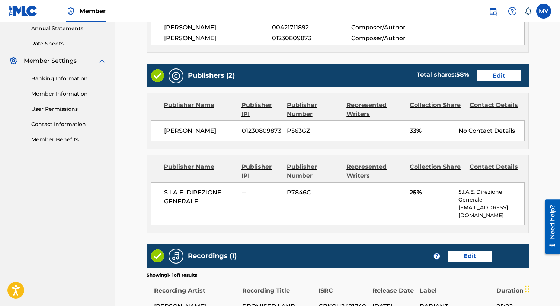
click at [514, 70] on link "Edit" at bounding box center [499, 75] width 45 height 11
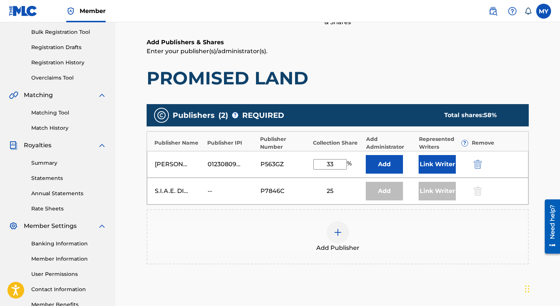
scroll to position [144, 0]
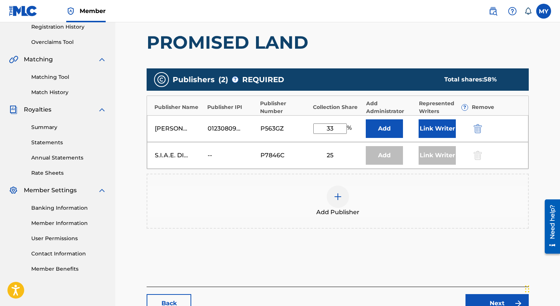
click at [478, 128] on img "submit" at bounding box center [478, 128] width 8 height 9
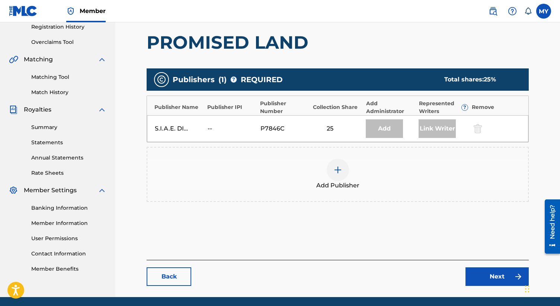
click at [481, 270] on link "Next" at bounding box center [497, 277] width 63 height 19
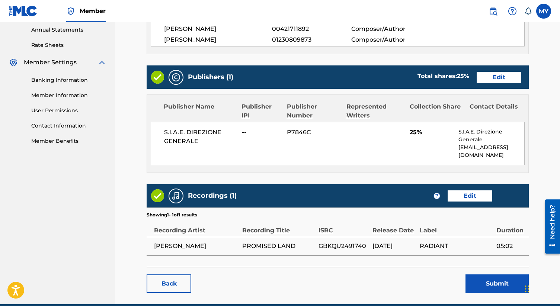
scroll to position [297, 0]
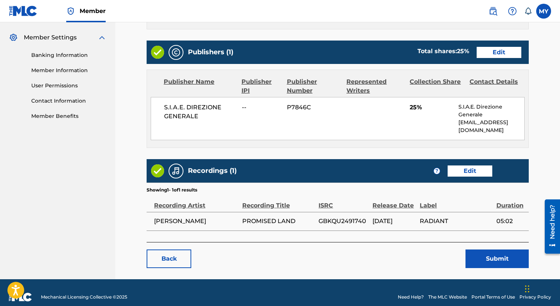
click at [479, 254] on button "Submit" at bounding box center [497, 259] width 63 height 19
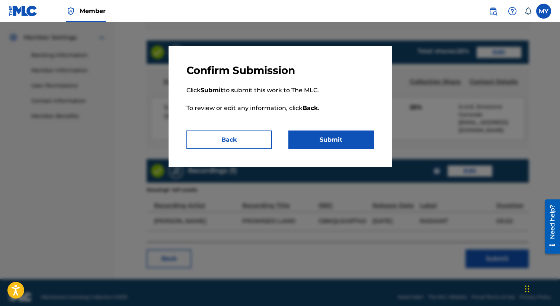
click at [322, 142] on button "Submit" at bounding box center [332, 140] width 86 height 19
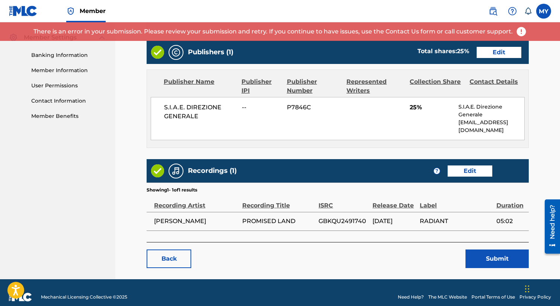
click at [493, 250] on button "Submit" at bounding box center [497, 259] width 63 height 19
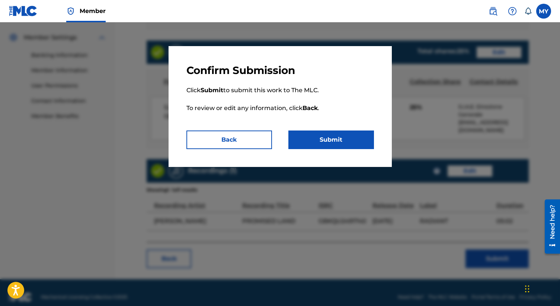
click at [339, 143] on button "Submit" at bounding box center [332, 140] width 86 height 19
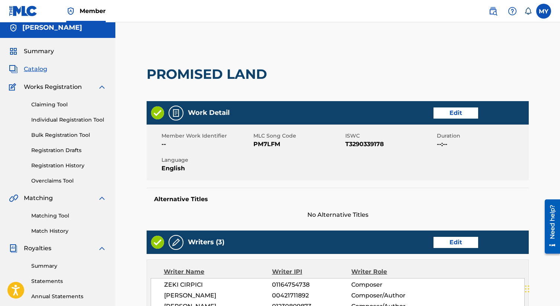
scroll to position [0, 0]
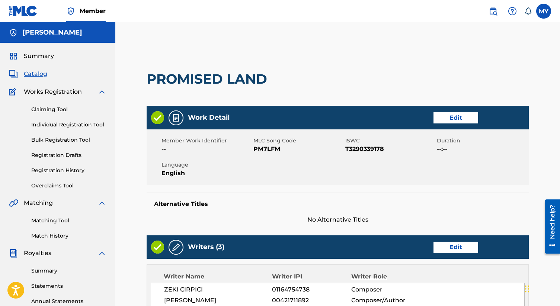
click at [538, 10] on label at bounding box center [543, 11] width 15 height 15
click at [544, 11] on input "MY Mehmet Eren Yildiz proddjerenyildiz@gmail.com Notification Preferences Profi…" at bounding box center [544, 11] width 0 height 0
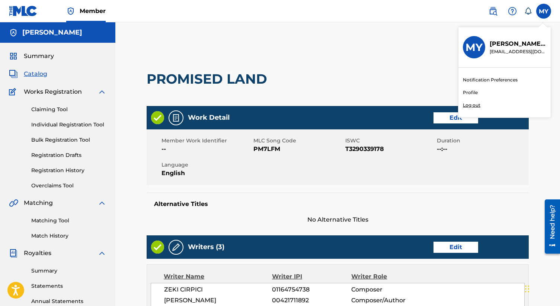
click at [542, 11] on div "MY MY Mehmet Eren Yildiz proddjerenyildiz@gmail.com Notification Preferences Pr…" at bounding box center [543, 11] width 15 height 15
